Goal: Find specific page/section: Find specific page/section

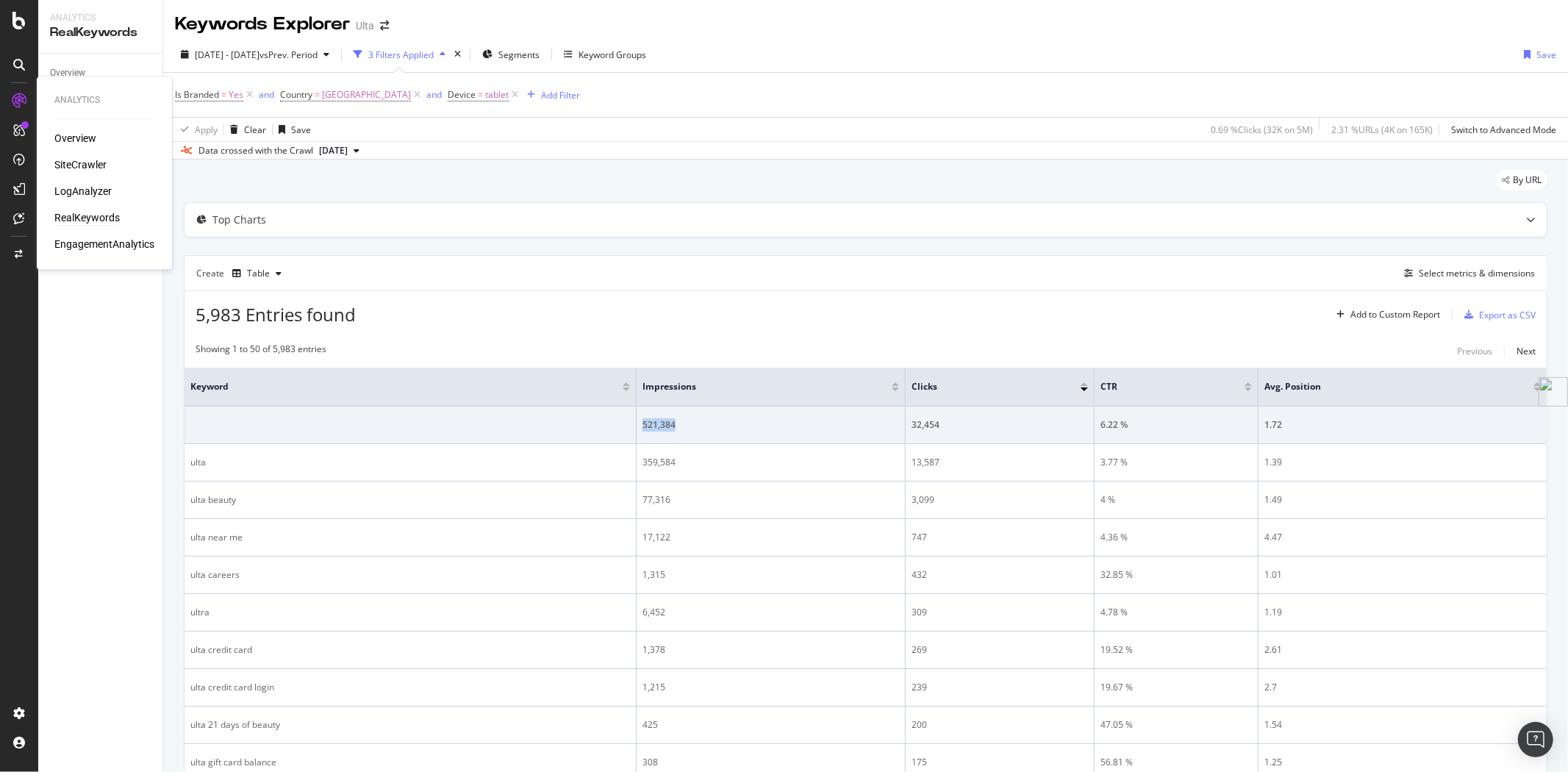
click at [87, 214] on div "RealKeywords" at bounding box center [87, 218] width 66 height 15
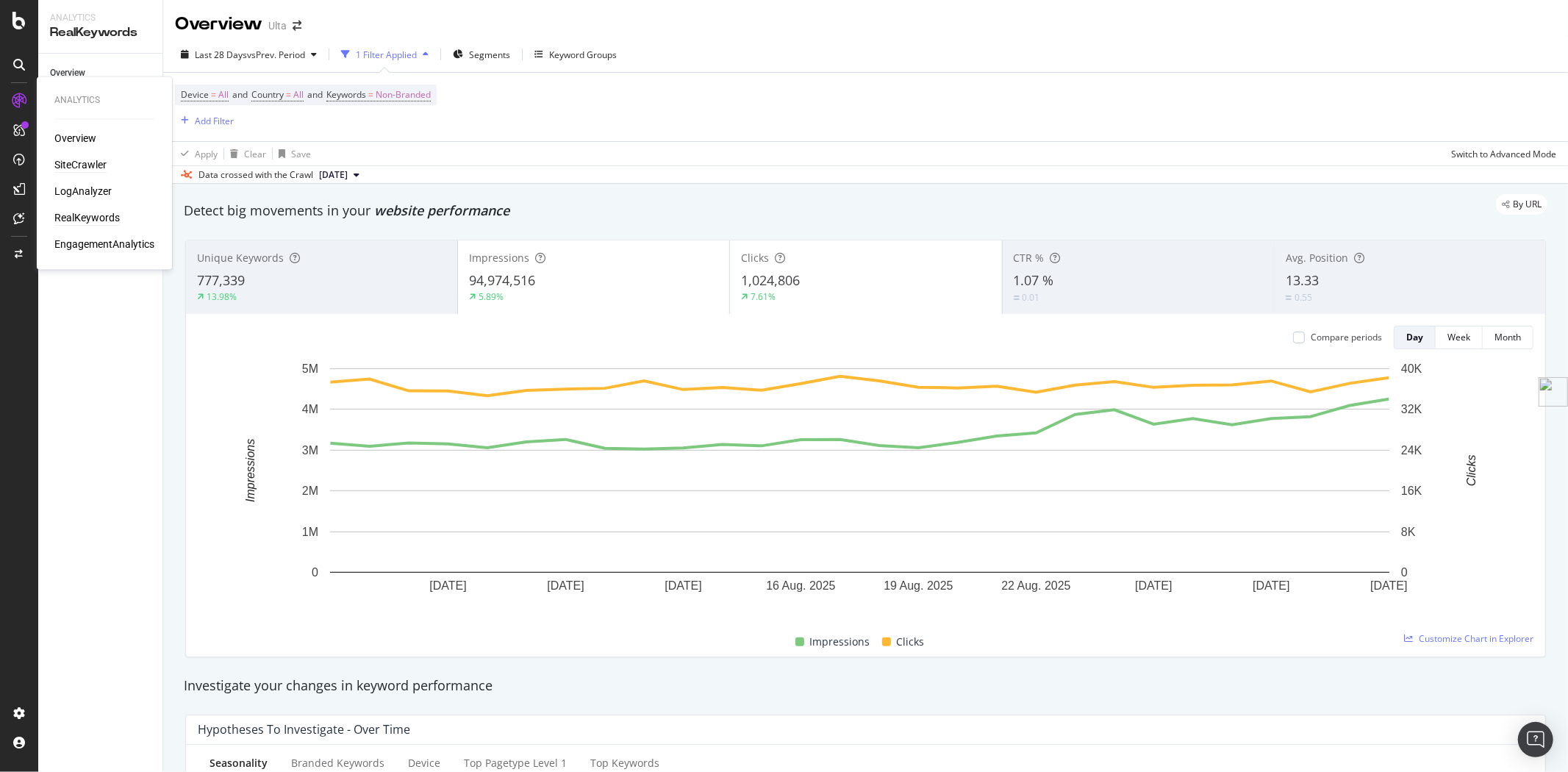
click at [78, 163] on div "SiteCrawler" at bounding box center [80, 165] width 52 height 15
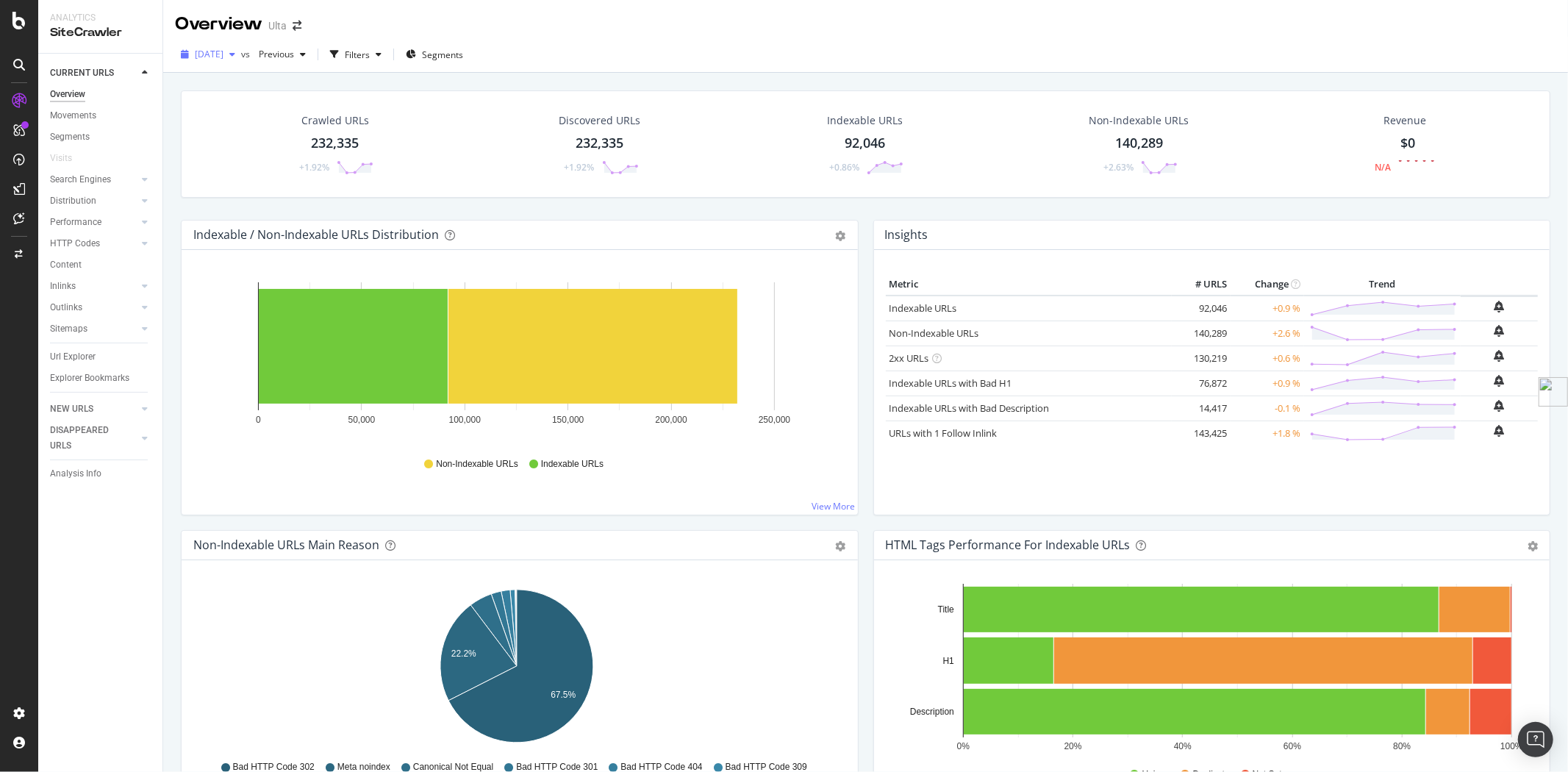
click at [224, 48] on span "[DATE]" at bounding box center [208, 54] width 28 height 12
click at [778, 43] on div "[DATE] vs Previous Filters Segments" at bounding box center [865, 58] width 1405 height 29
